Goal: Transaction & Acquisition: Purchase product/service

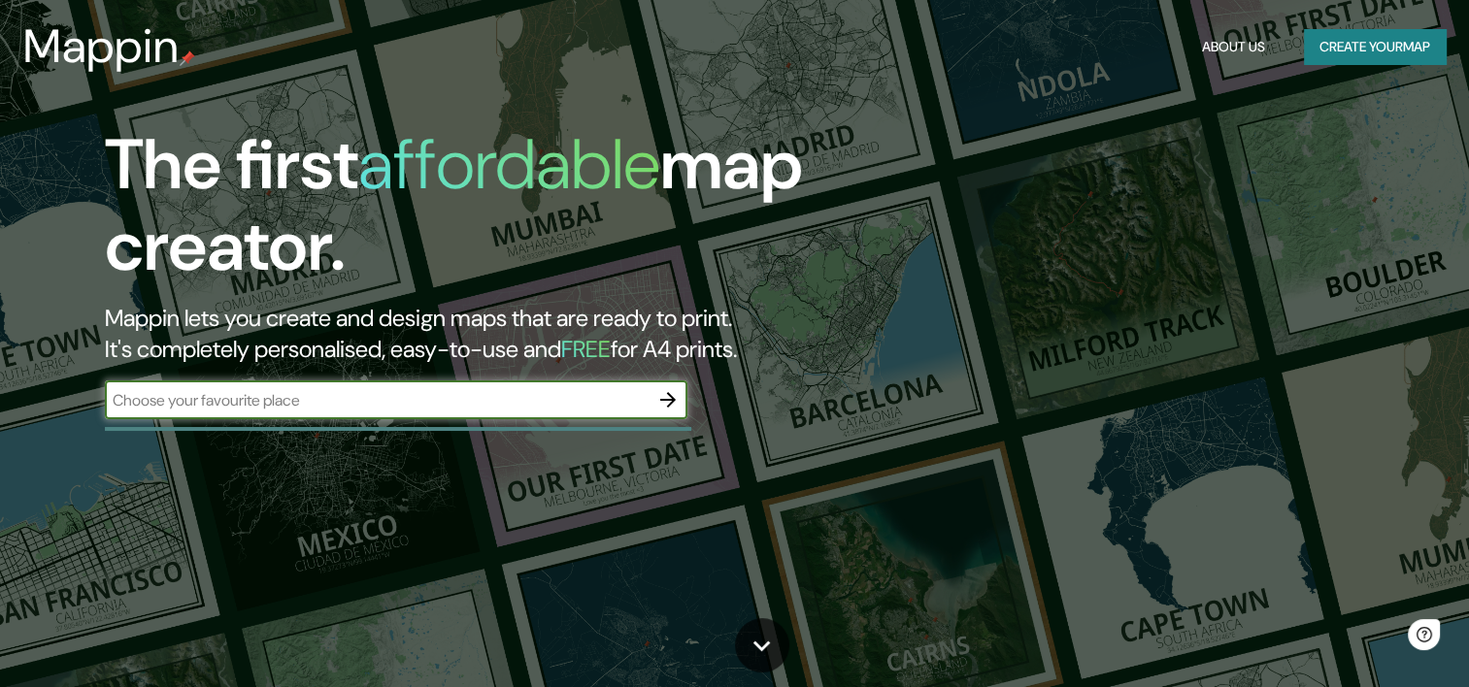
click at [485, 403] on input "text" at bounding box center [377, 400] width 544 height 22
type input "[GEOGRAPHIC_DATA]"
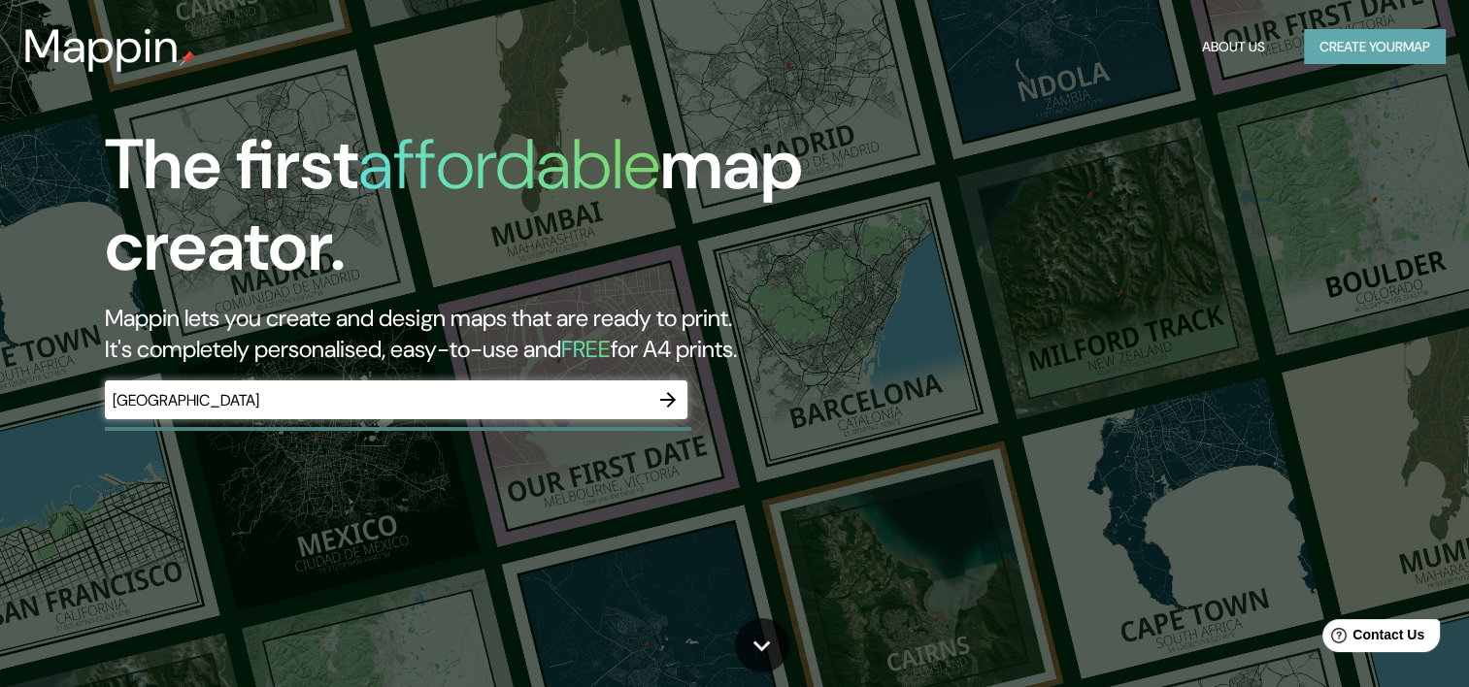
click at [1385, 41] on button "Create your map" at bounding box center [1375, 47] width 142 height 36
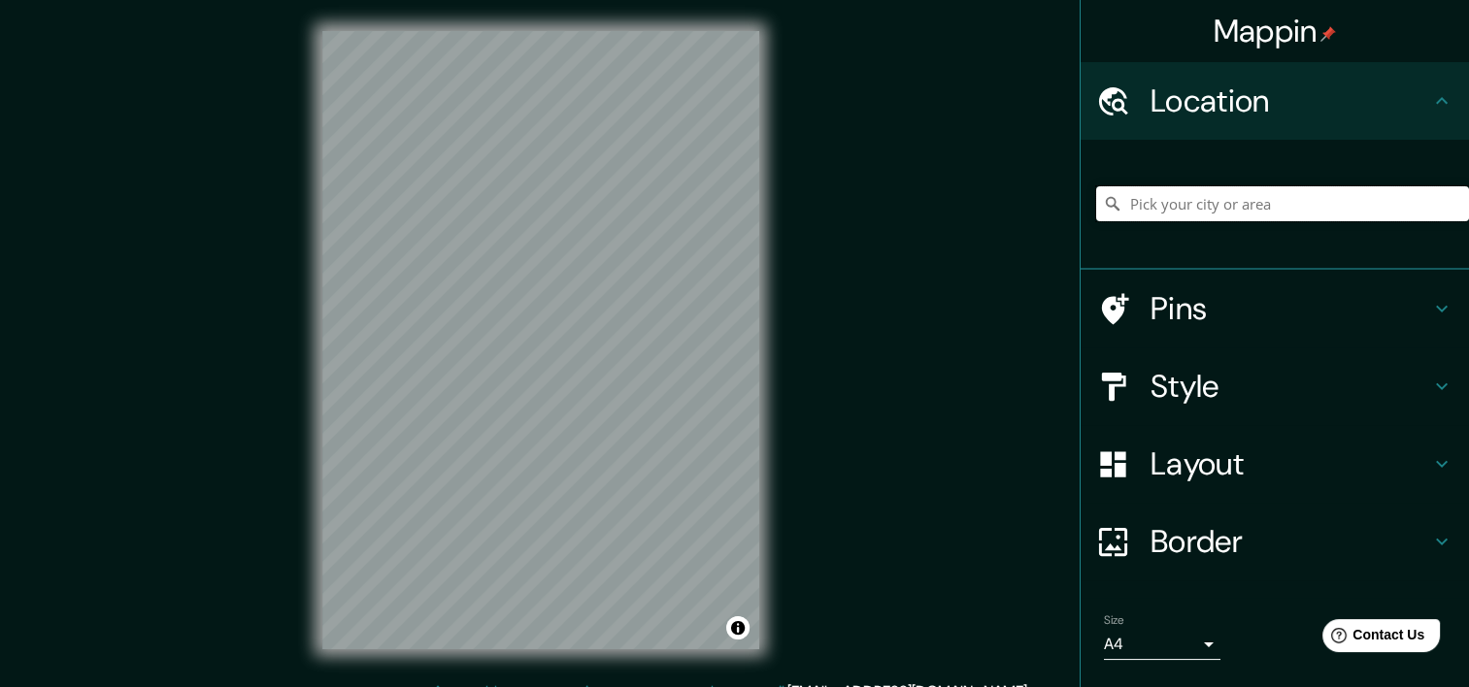
click at [1265, 207] on input "Pick your city or area" at bounding box center [1282, 203] width 373 height 35
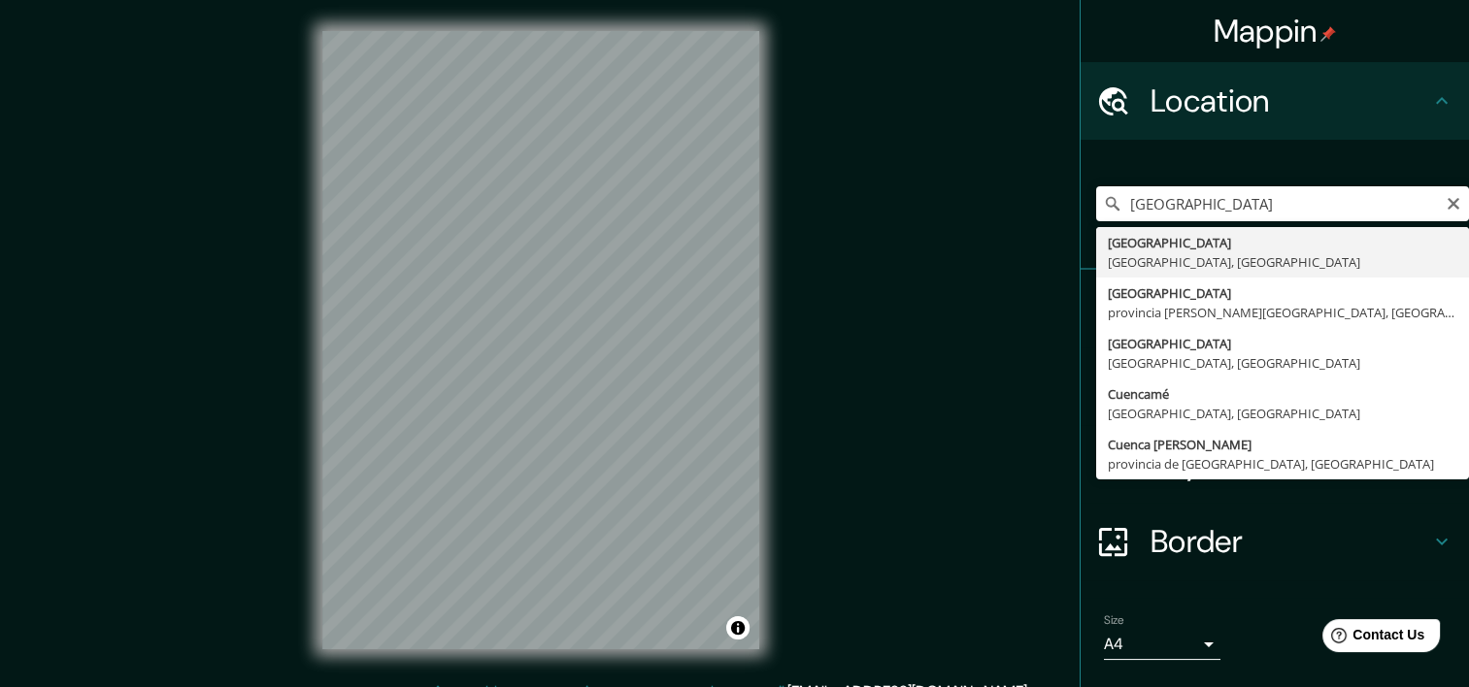
type input "[GEOGRAPHIC_DATA], [GEOGRAPHIC_DATA], [GEOGRAPHIC_DATA]"
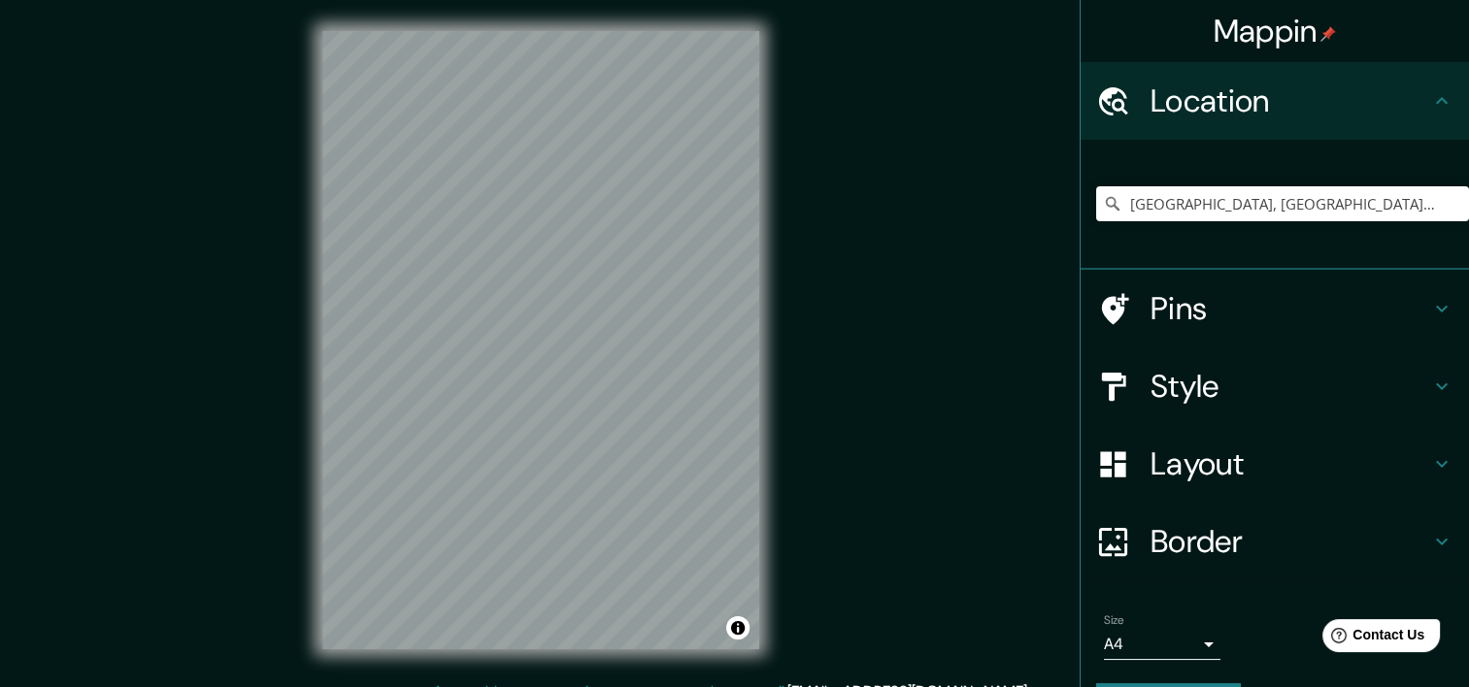
click at [1287, 312] on h4 "Pins" at bounding box center [1290, 308] width 280 height 39
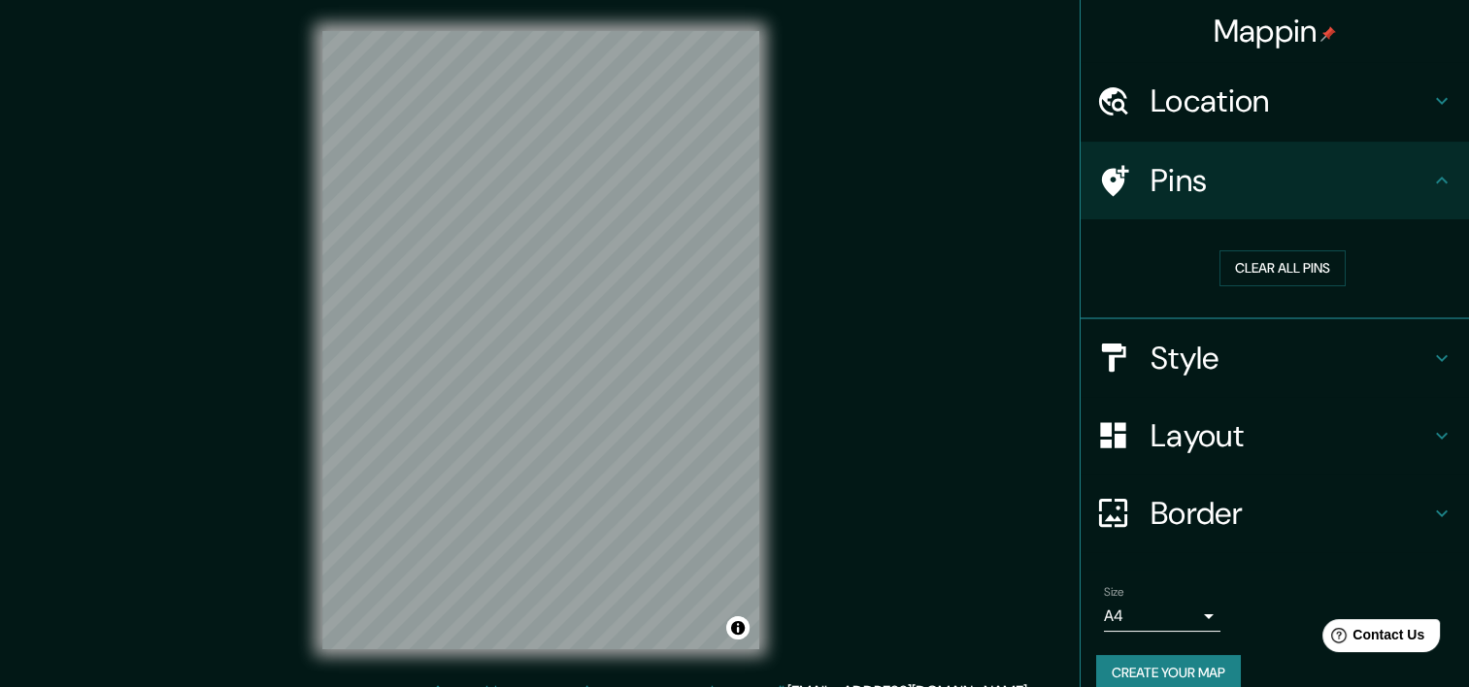
click at [1367, 344] on h4 "Style" at bounding box center [1290, 358] width 280 height 39
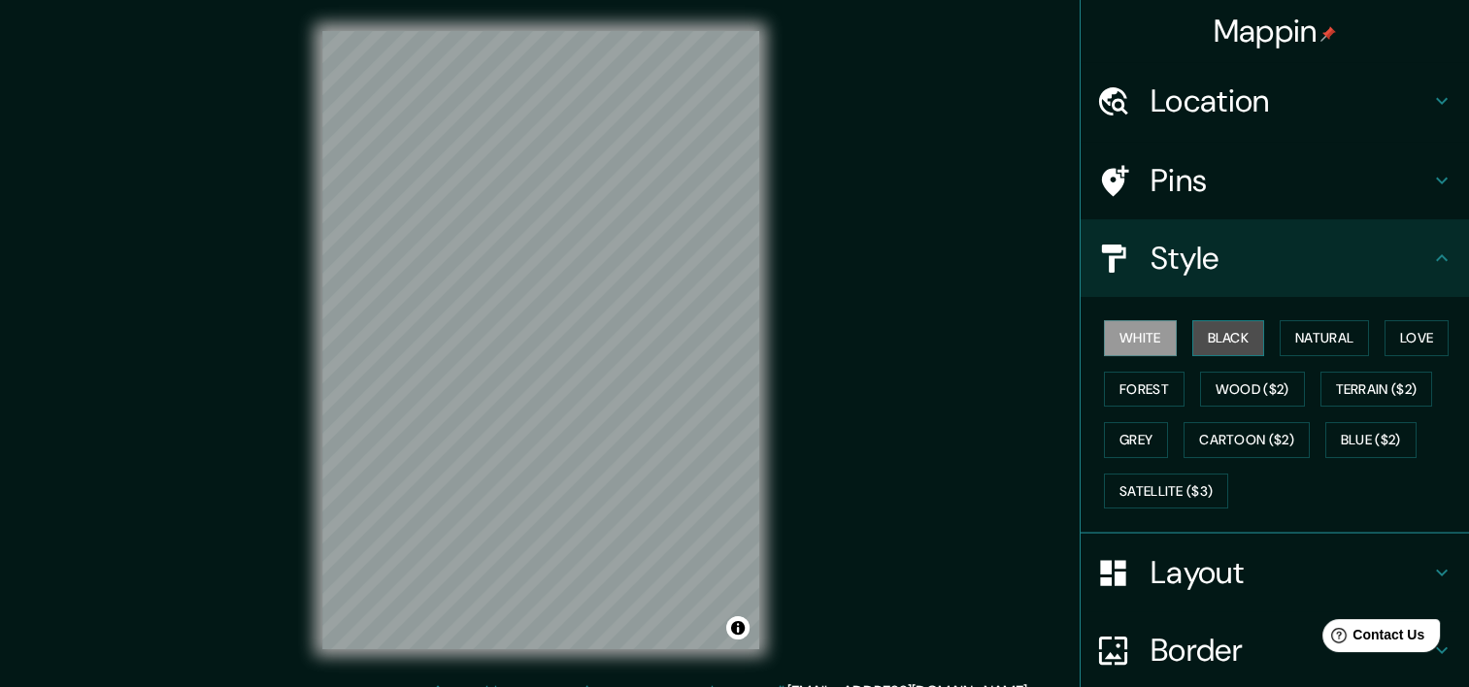
click at [1223, 328] on button "Black" at bounding box center [1228, 338] width 73 height 36
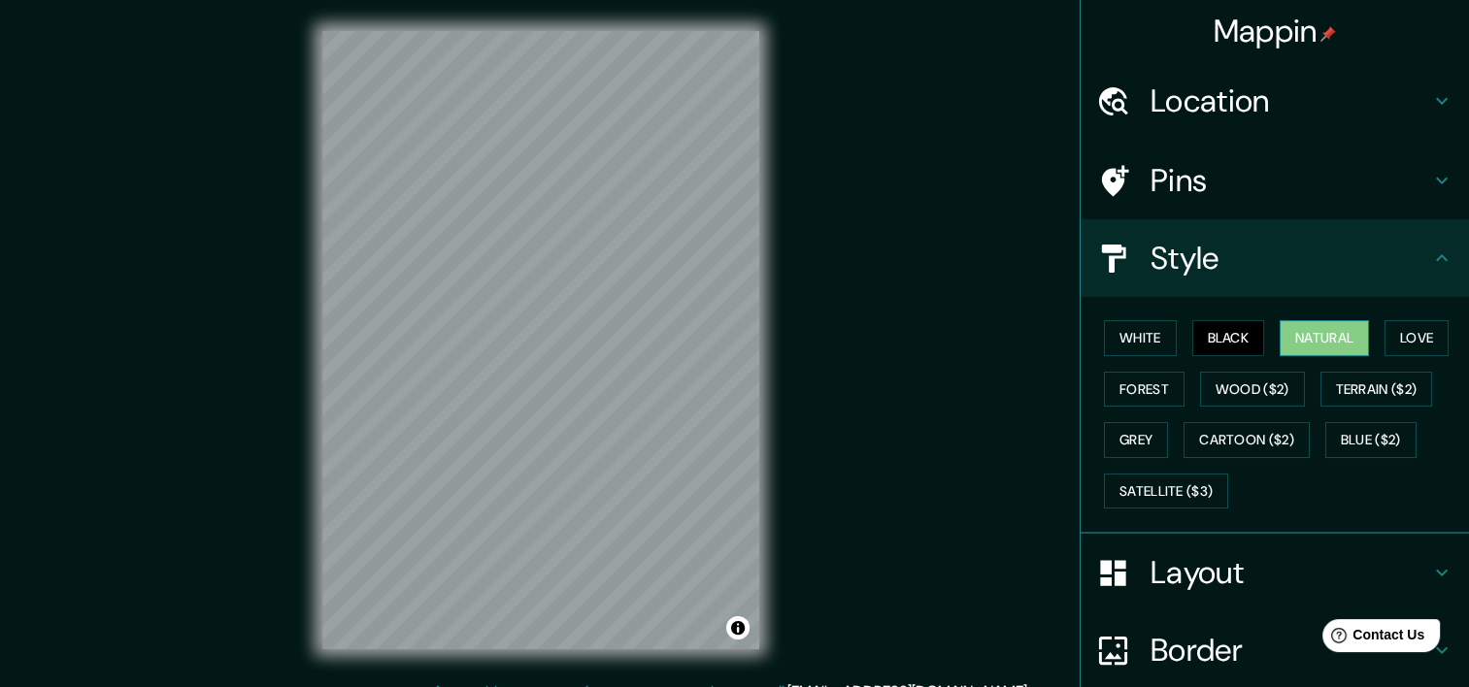
click at [1306, 352] on button "Natural" at bounding box center [1323, 338] width 89 height 36
click at [1134, 402] on button "Forest" at bounding box center [1144, 390] width 81 height 36
click at [1134, 419] on div "White Black Natural Love Forest Wood ($2) Terrain ($2) Grey Cartoon ($2) Blue (…" at bounding box center [1282, 415] width 373 height 204
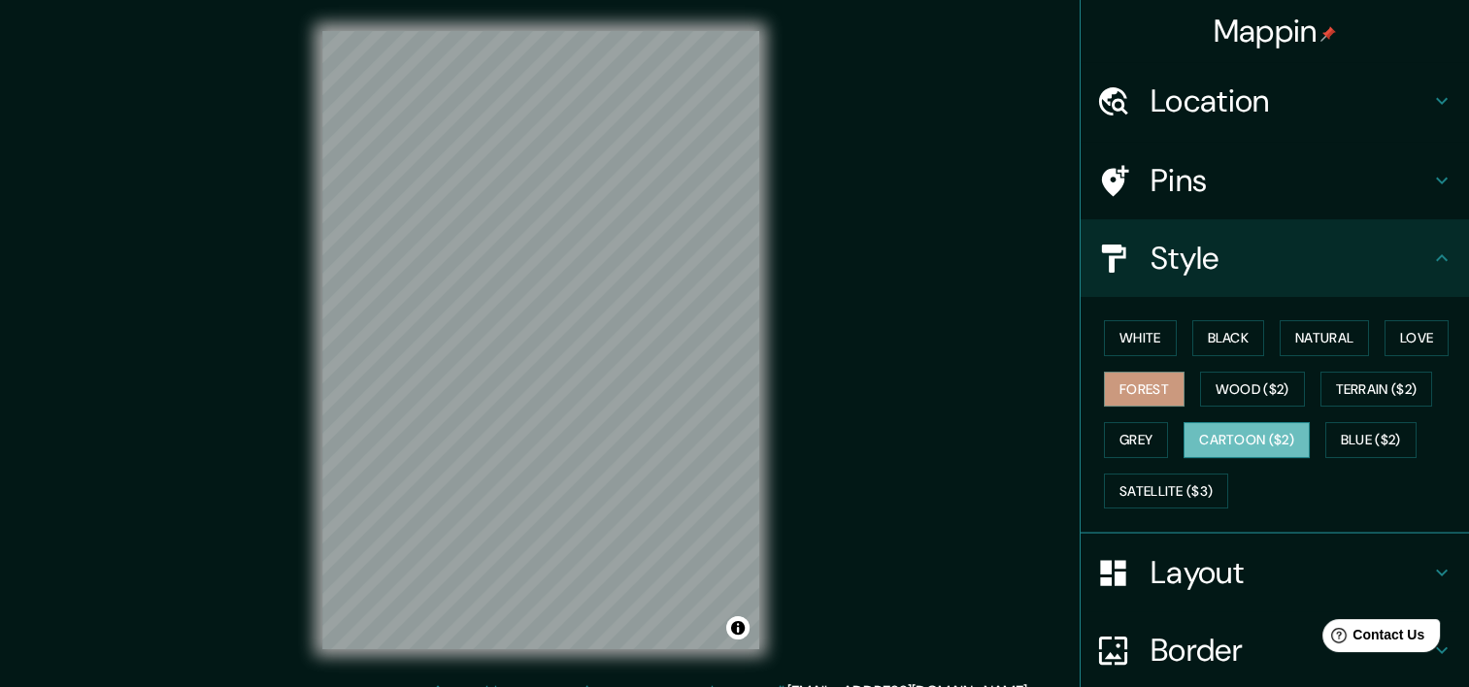
click at [1225, 422] on button "Cartoon ($2)" at bounding box center [1246, 440] width 126 height 36
click at [1118, 443] on button "Grey" at bounding box center [1136, 440] width 64 height 36
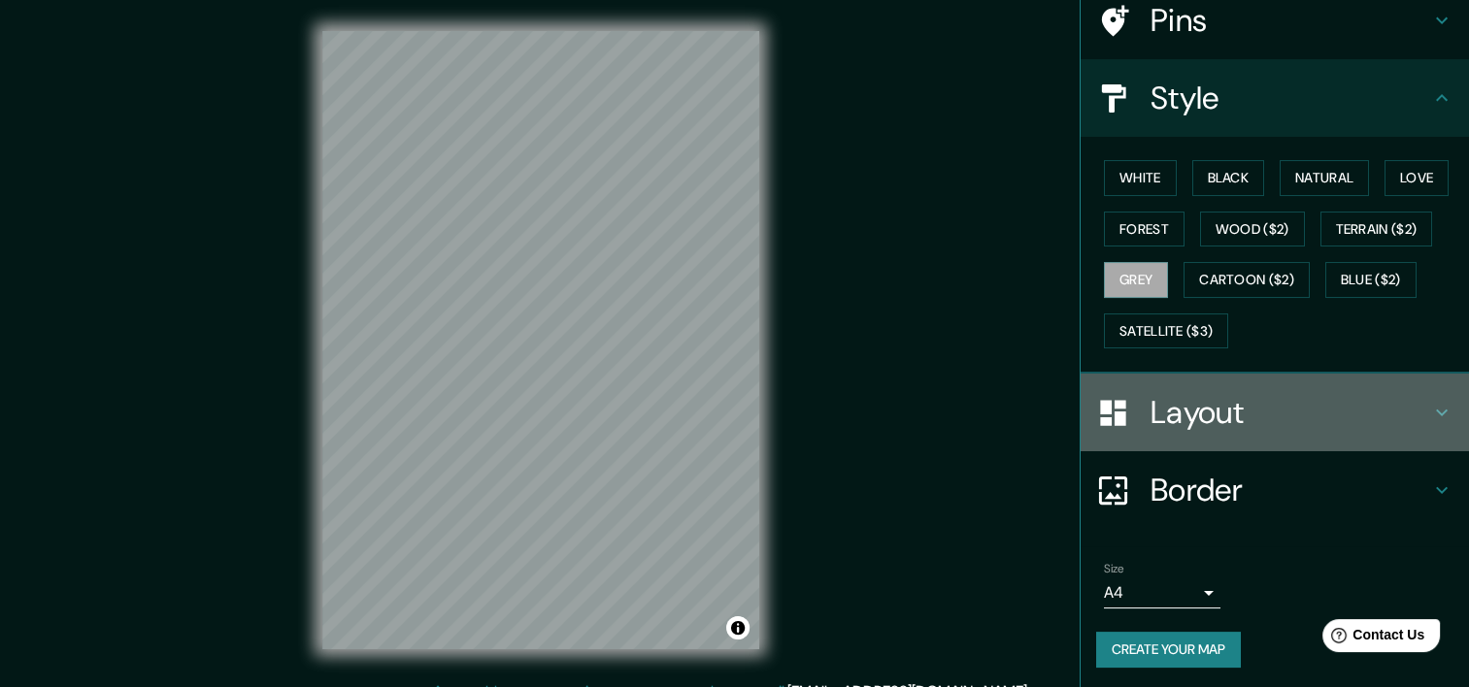
click at [1250, 396] on h4 "Layout" at bounding box center [1290, 412] width 280 height 39
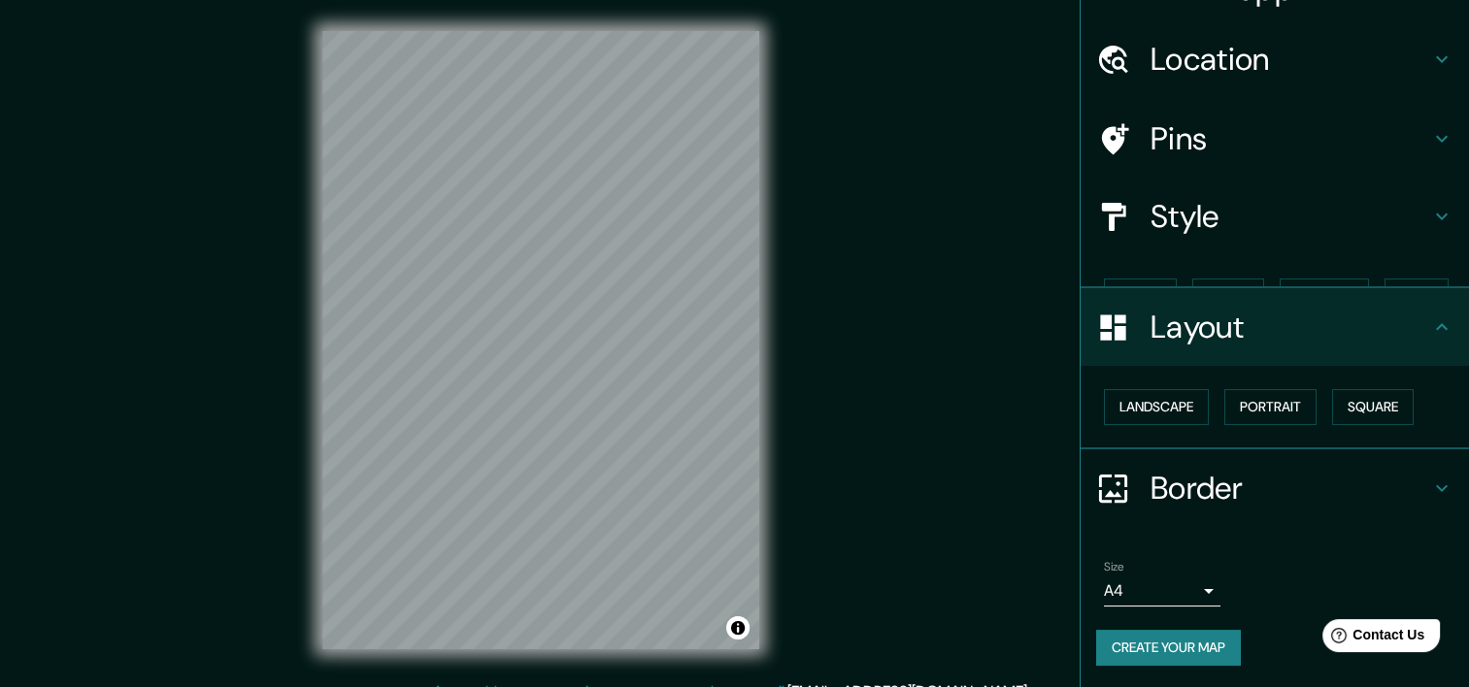
scroll to position [9, 0]
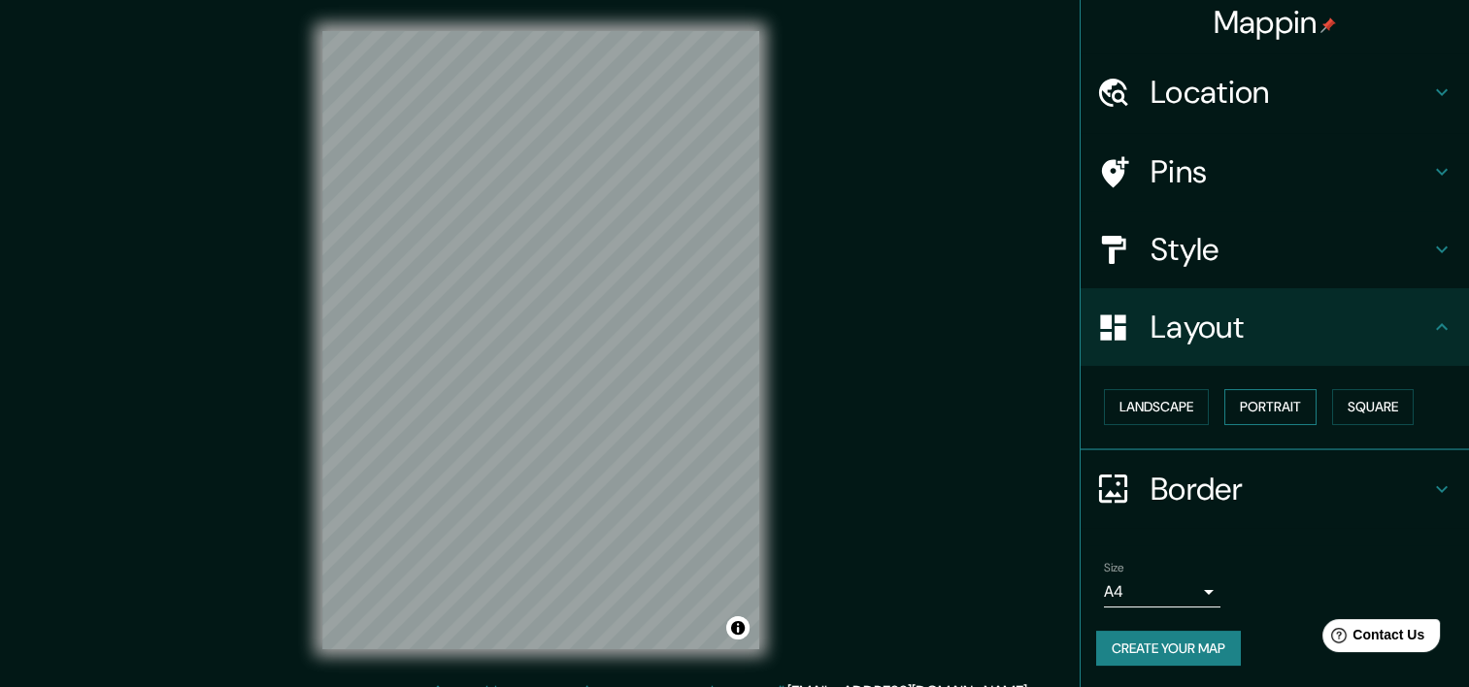
click at [1257, 405] on button "Portrait" at bounding box center [1270, 407] width 92 height 36
click at [1165, 405] on button "Landscape" at bounding box center [1156, 407] width 105 height 36
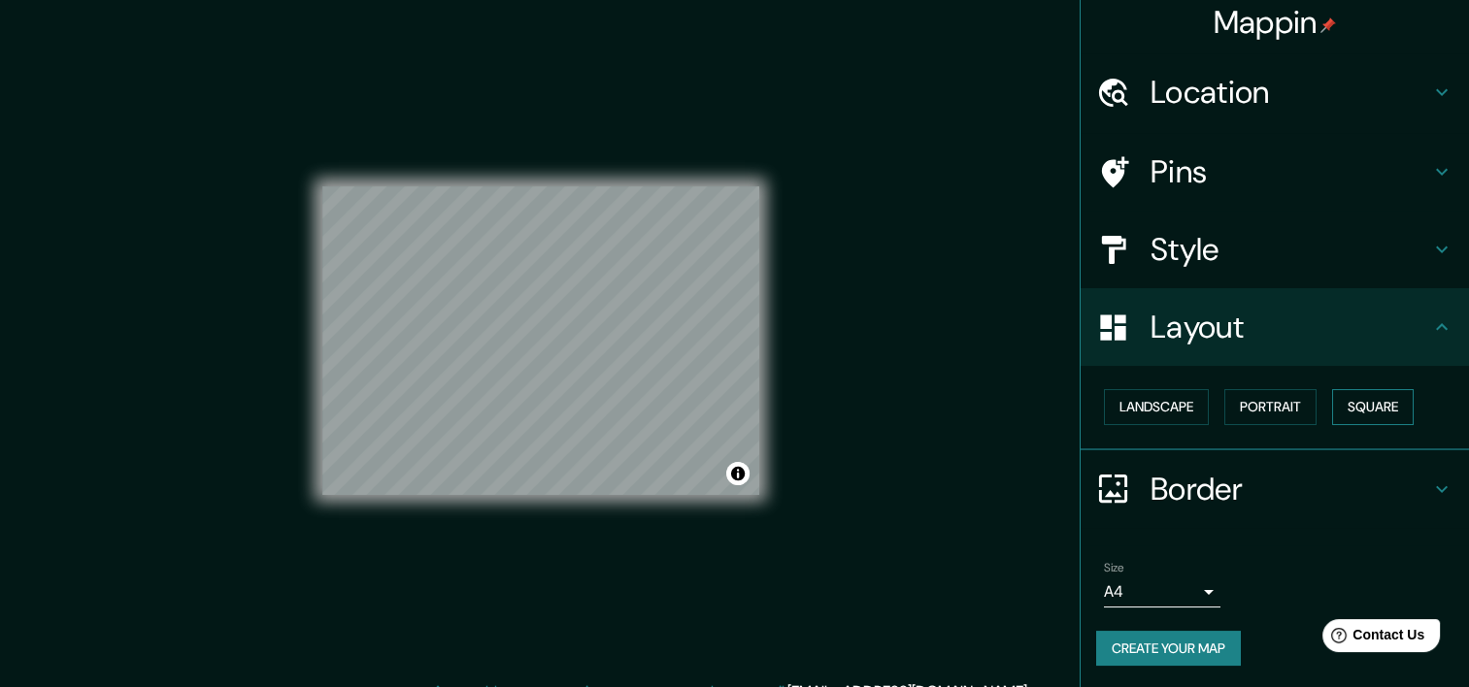
click at [1403, 408] on button "Square" at bounding box center [1373, 407] width 82 height 36
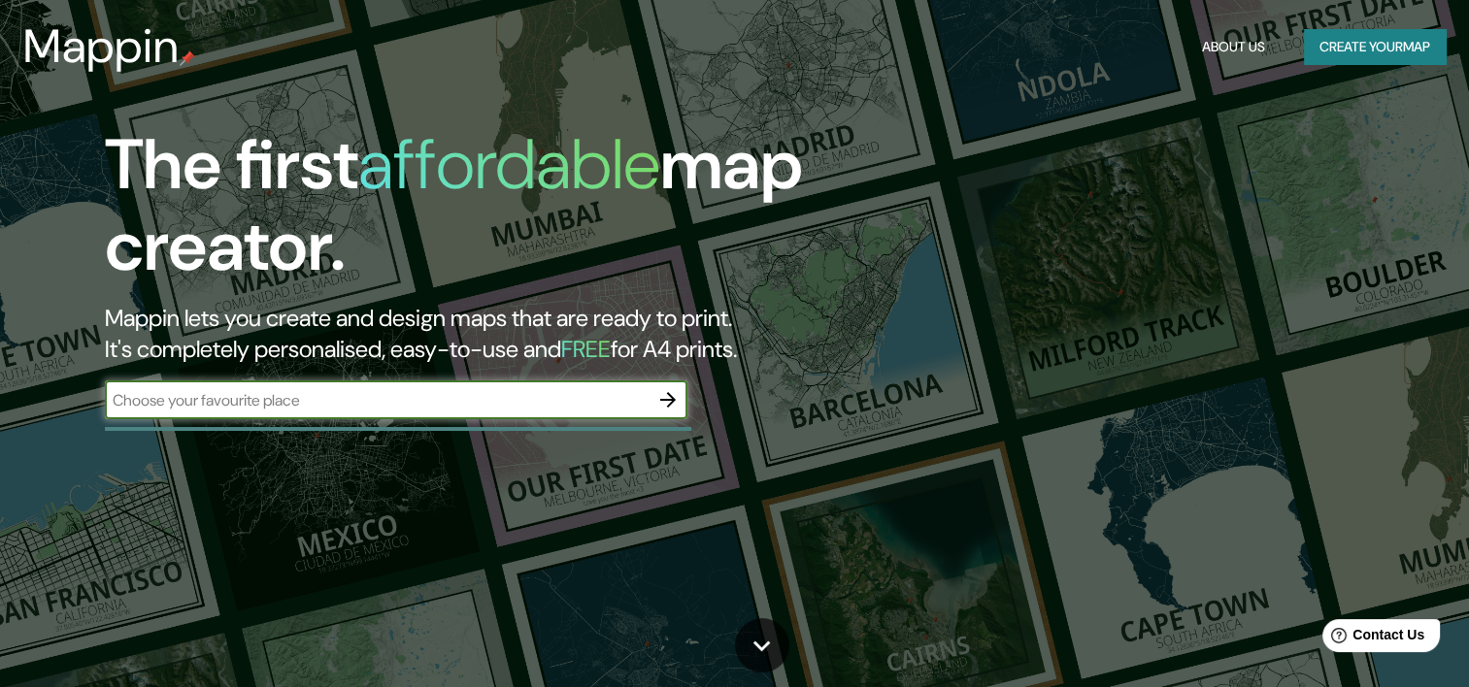
click at [570, 399] on input "text" at bounding box center [377, 400] width 544 height 22
type input "[GEOGRAPHIC_DATA]"
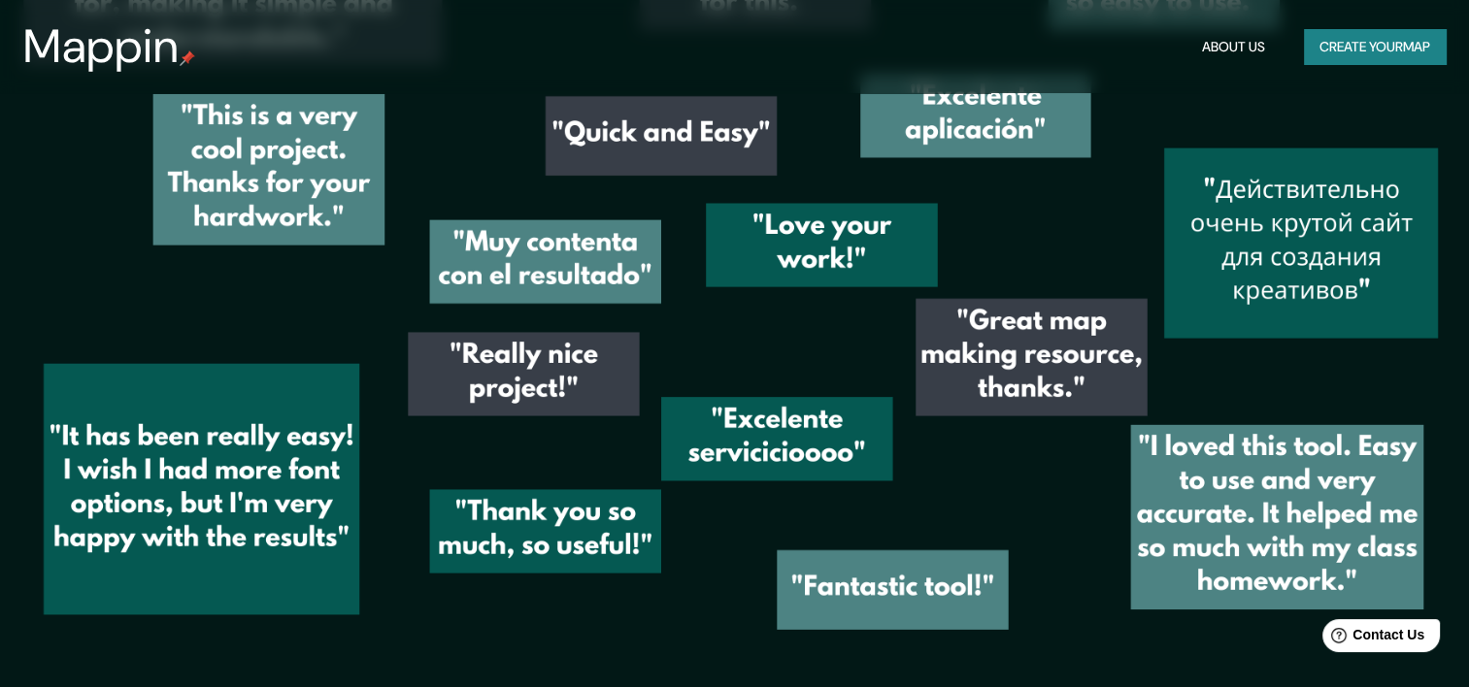
scroll to position [2772, 0]
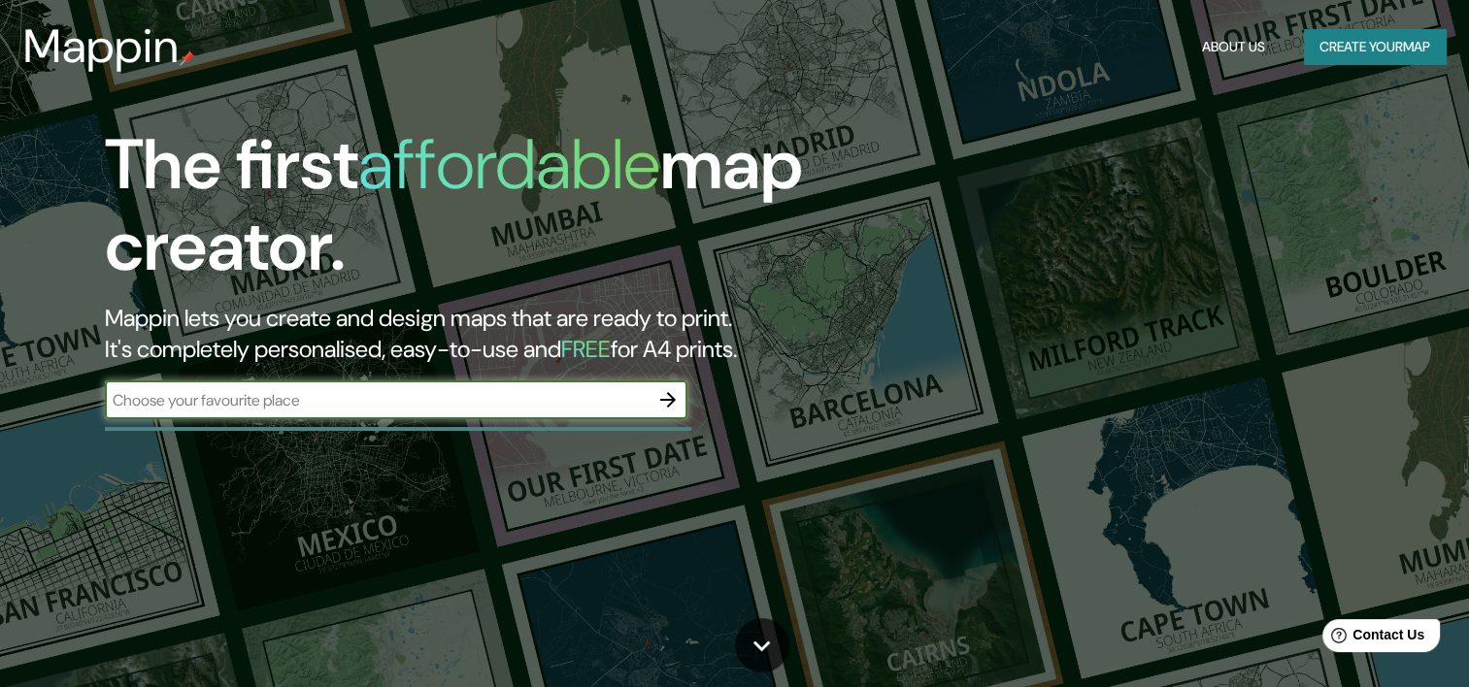
click at [637, 393] on input "text" at bounding box center [377, 400] width 544 height 22
type input "[GEOGRAPHIC_DATA]"
click at [684, 405] on button "button" at bounding box center [667, 399] width 39 height 39
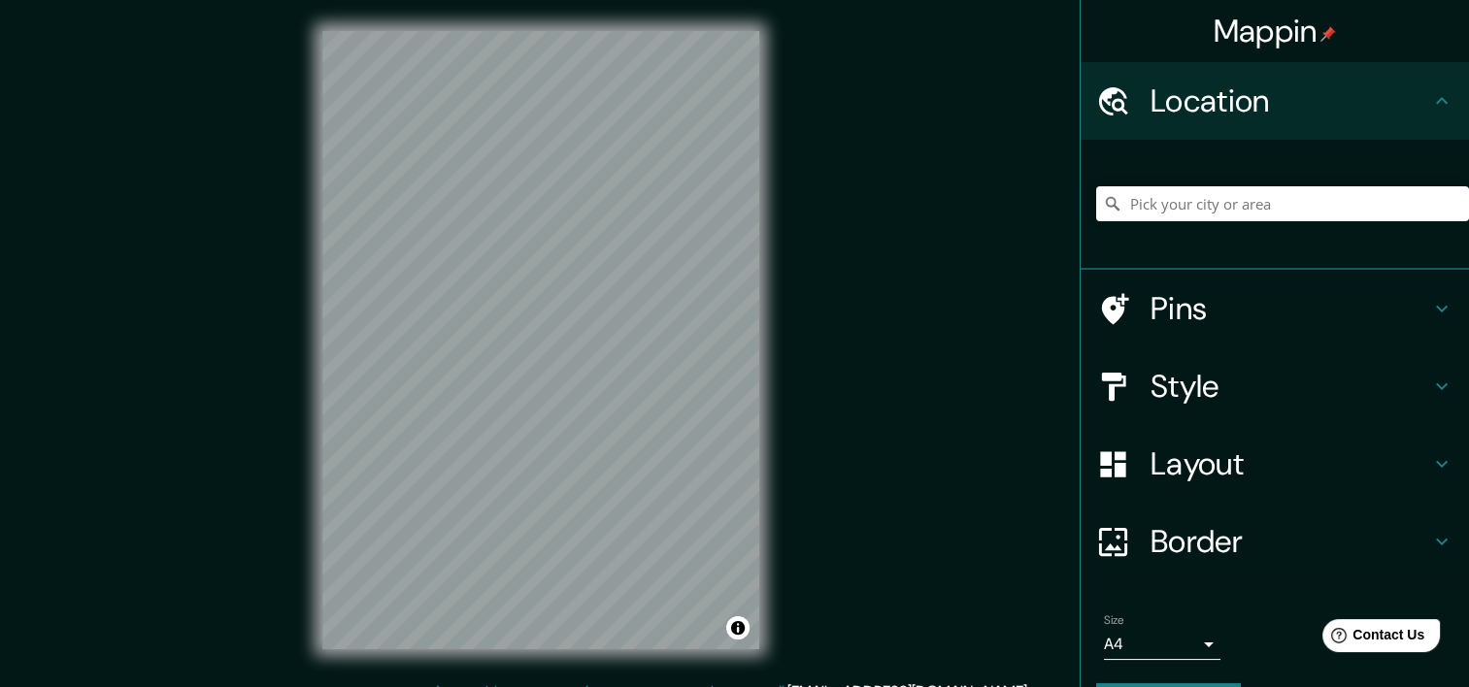
click at [1289, 97] on h4 "Location" at bounding box center [1290, 101] width 280 height 39
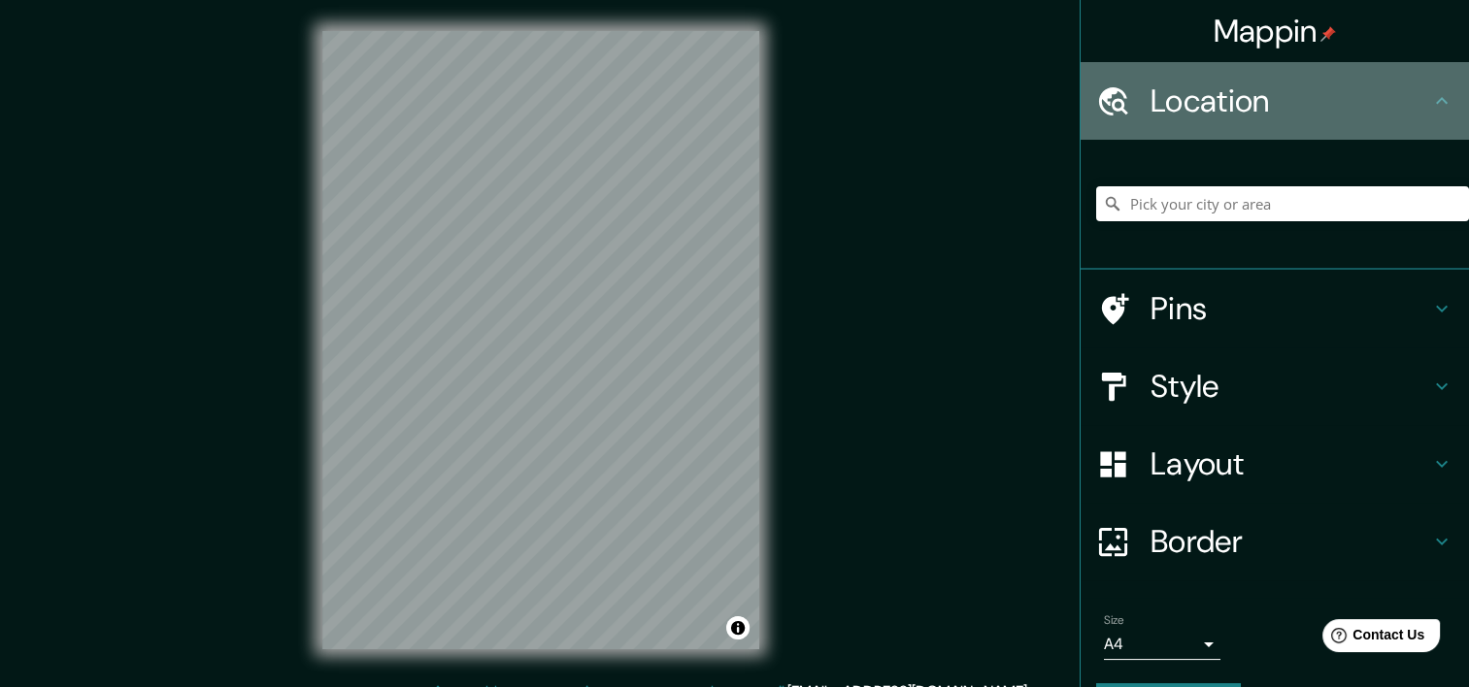
click at [1430, 99] on icon at bounding box center [1441, 100] width 23 height 23
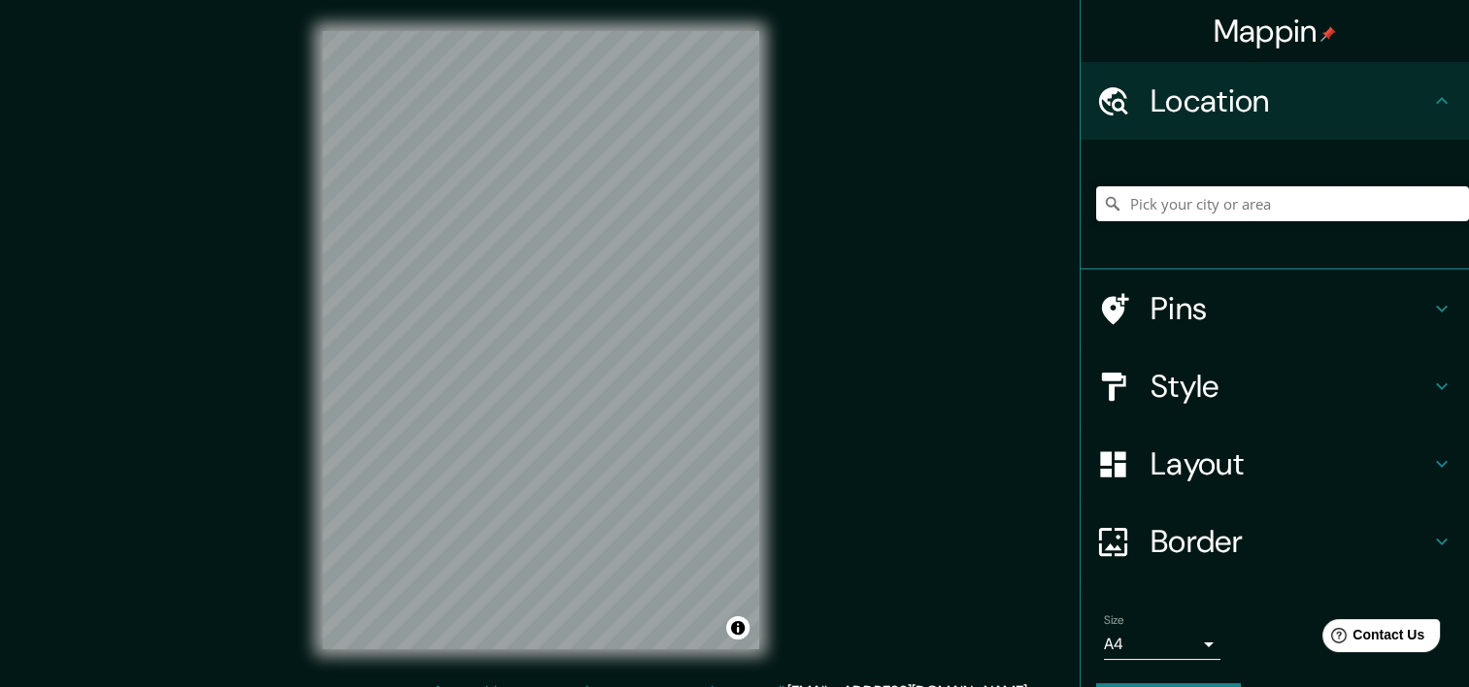
click at [1264, 209] on input "Pick your city or area" at bounding box center [1282, 203] width 373 height 35
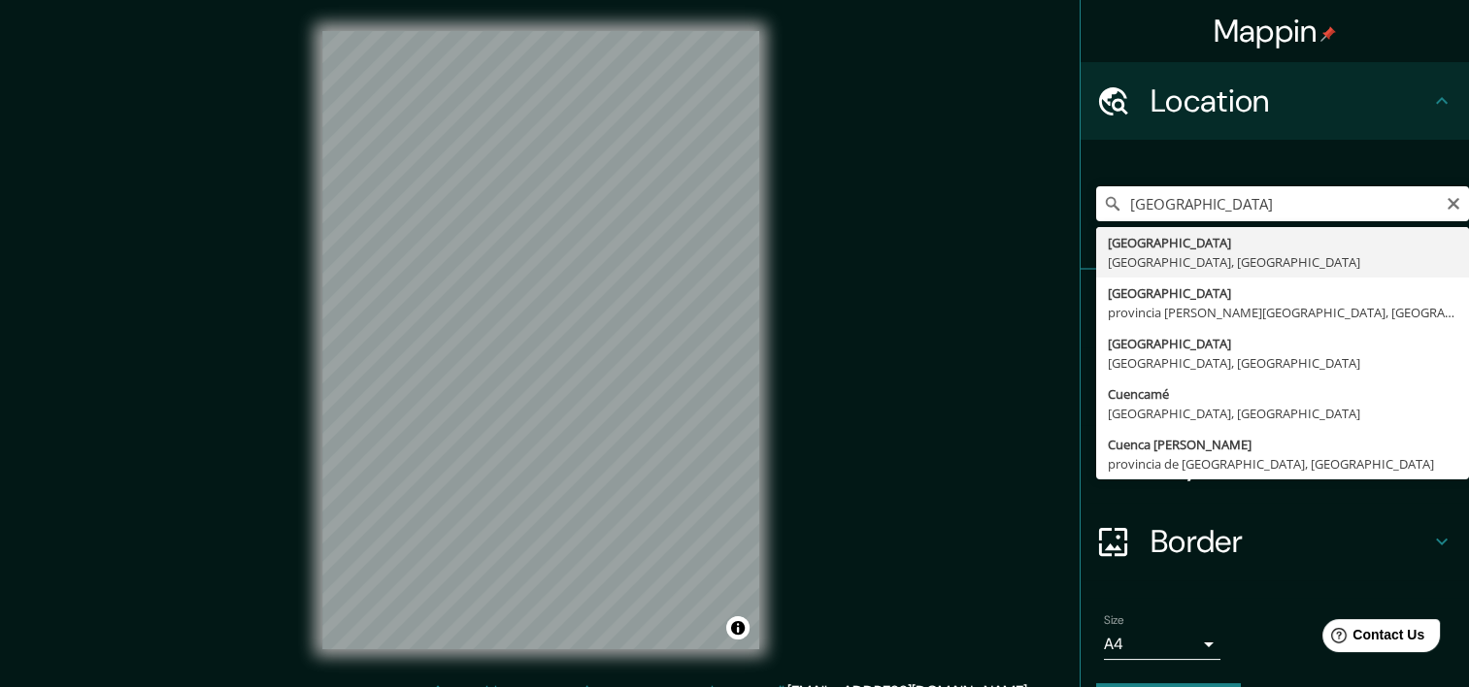
type input "[GEOGRAPHIC_DATA], [GEOGRAPHIC_DATA], [GEOGRAPHIC_DATA]"
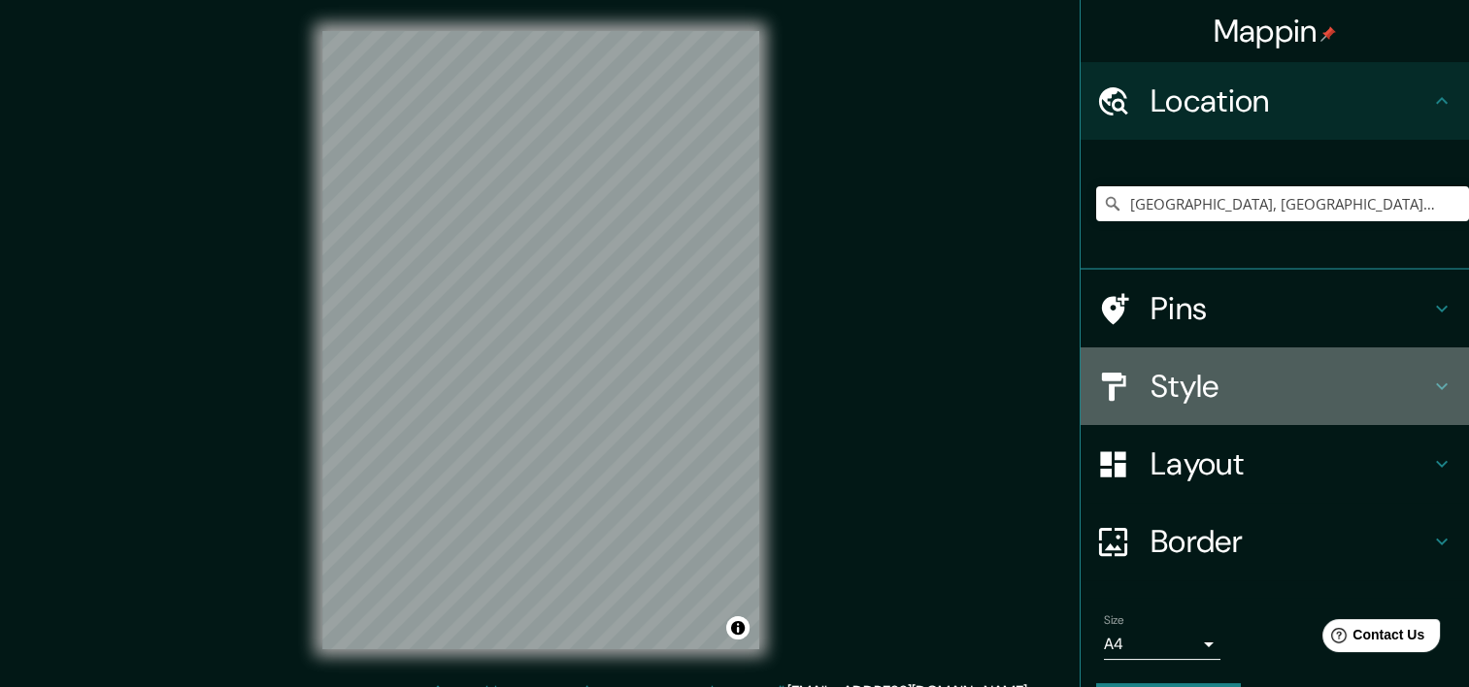
click at [1176, 383] on h4 "Style" at bounding box center [1290, 386] width 280 height 39
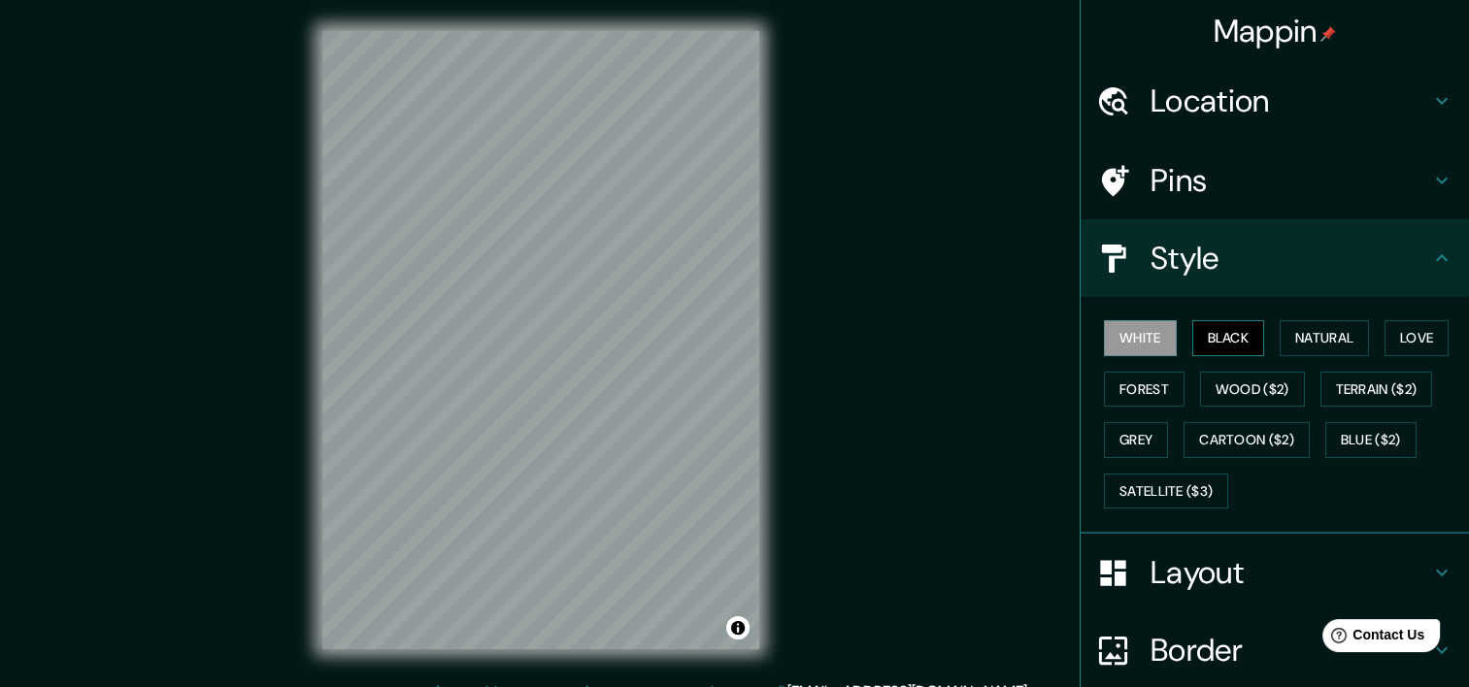
click at [1210, 327] on button "Black" at bounding box center [1228, 338] width 73 height 36
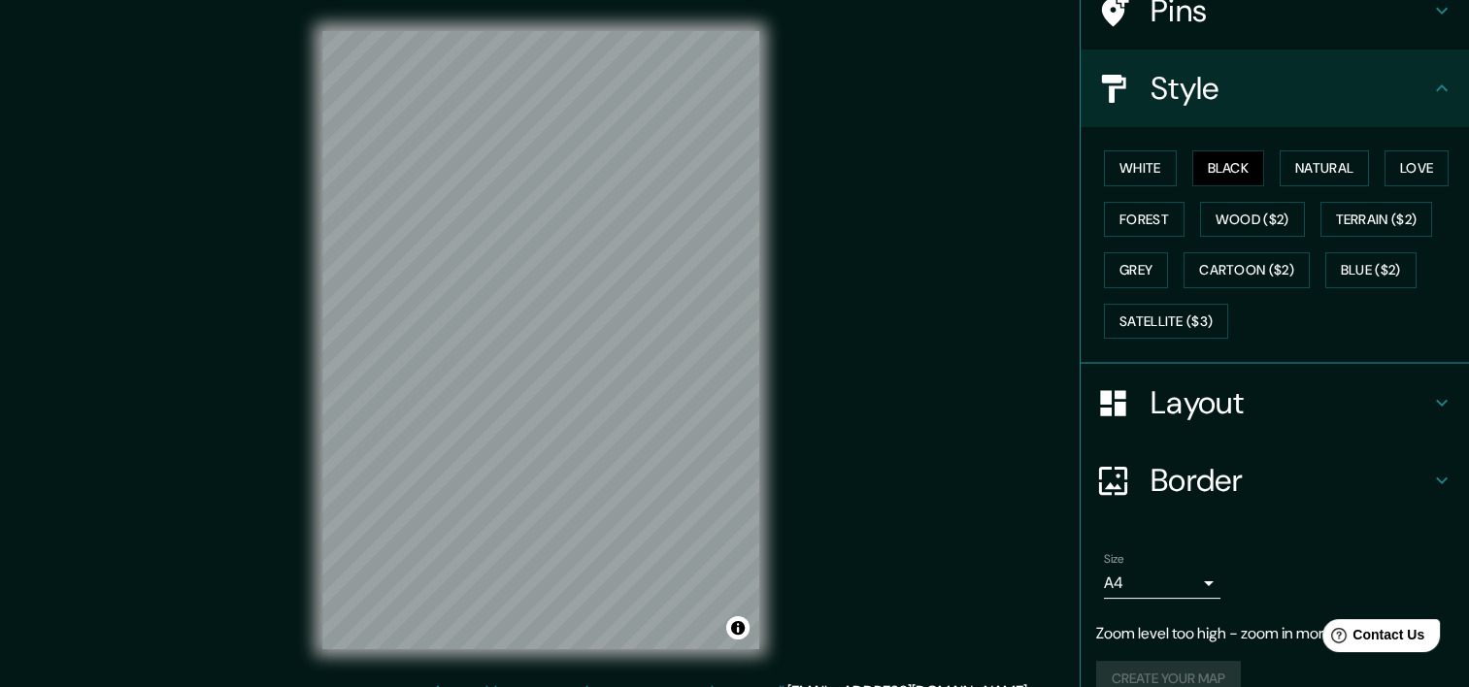
scroll to position [199, 0]
